Goal: Transaction & Acquisition: Purchase product/service

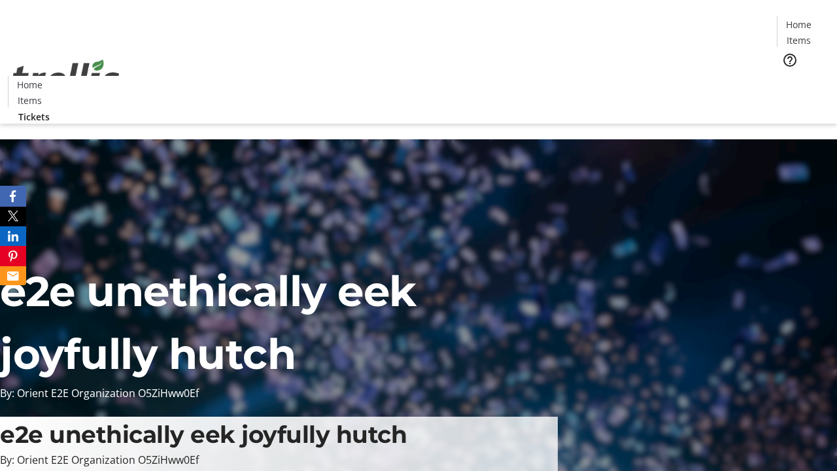
click at [787, 76] on span "Tickets" at bounding box center [802, 83] width 31 height 14
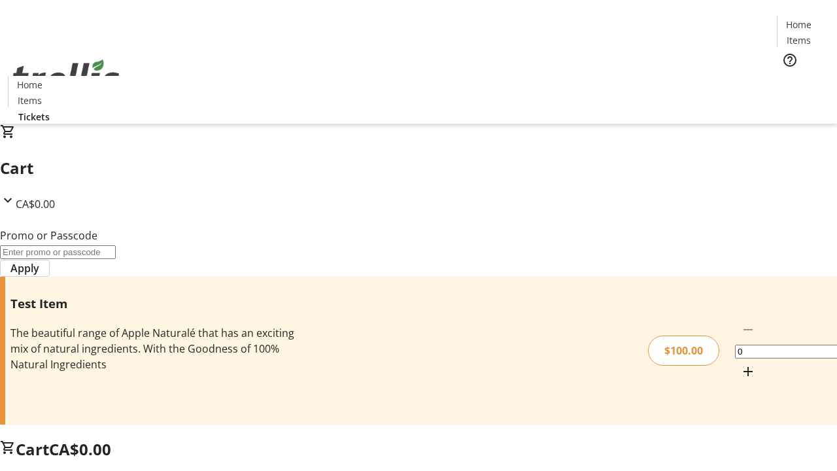
click at [740, 364] on mat-icon "Increment by one" at bounding box center [748, 372] width 16 height 16
type input "1"
type input "PERCENT"
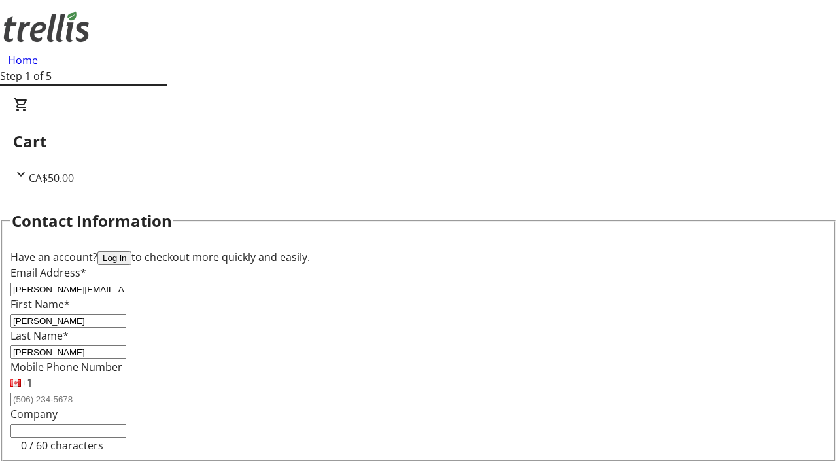
type input "[PERSON_NAME]"
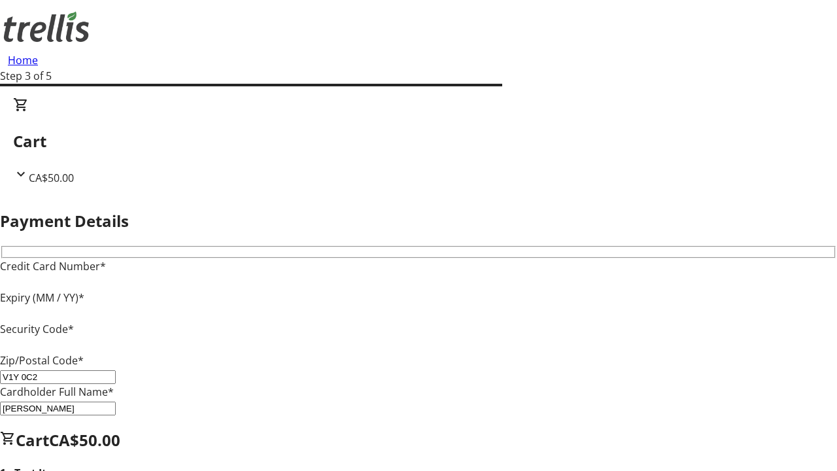
type input "V1Y 0C2"
